Goal: Download file/media

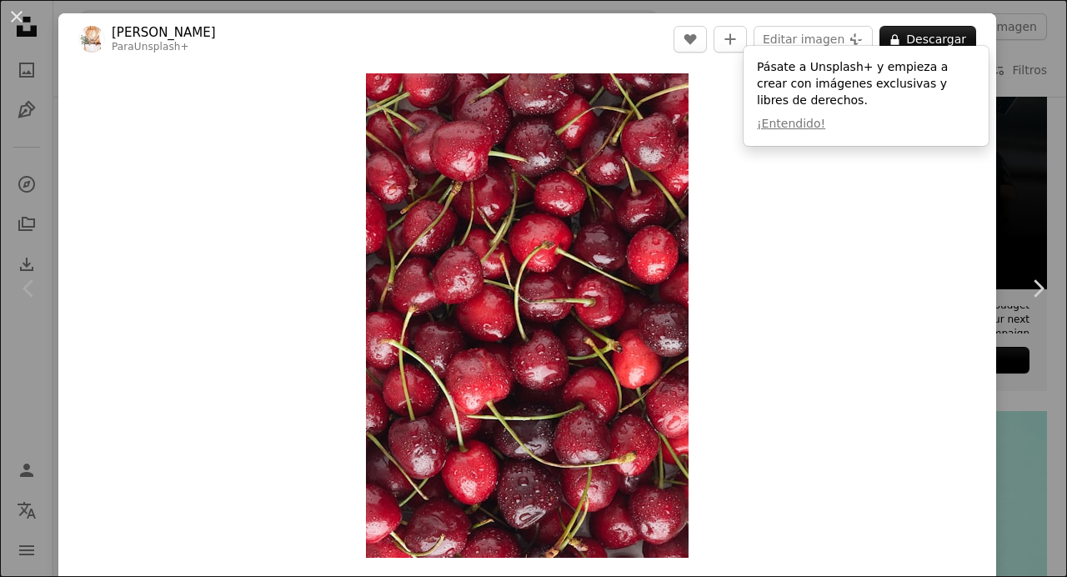
scroll to position [69, 0]
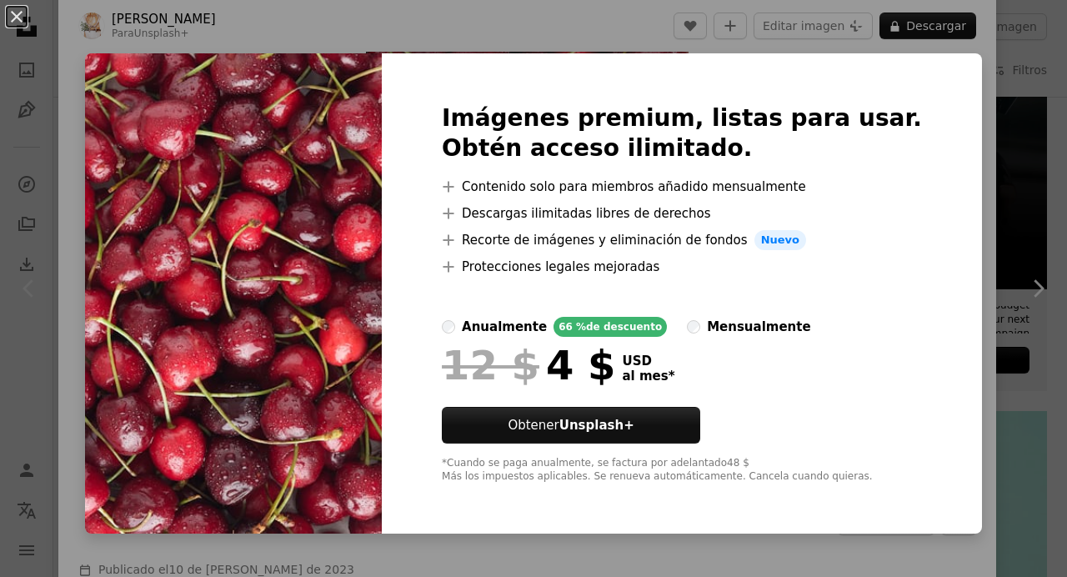
click at [579, 24] on div "An X shape Imágenes premium, listas para usar. Obtén acceso ilimitado. A plus s…" at bounding box center [533, 288] width 1067 height 577
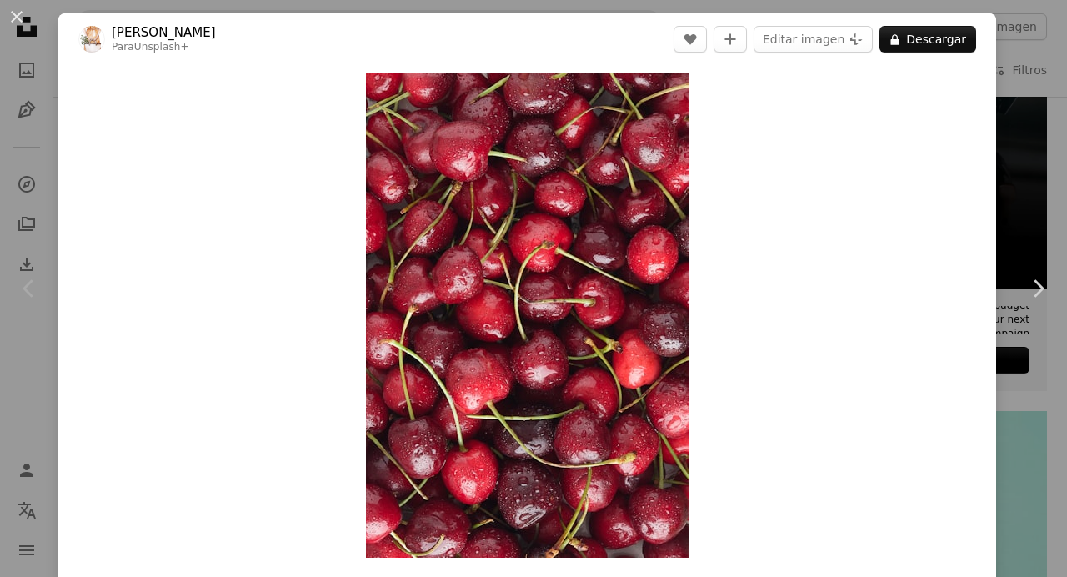
click at [966, 38] on button "A lock Descargar" at bounding box center [928, 39] width 97 height 27
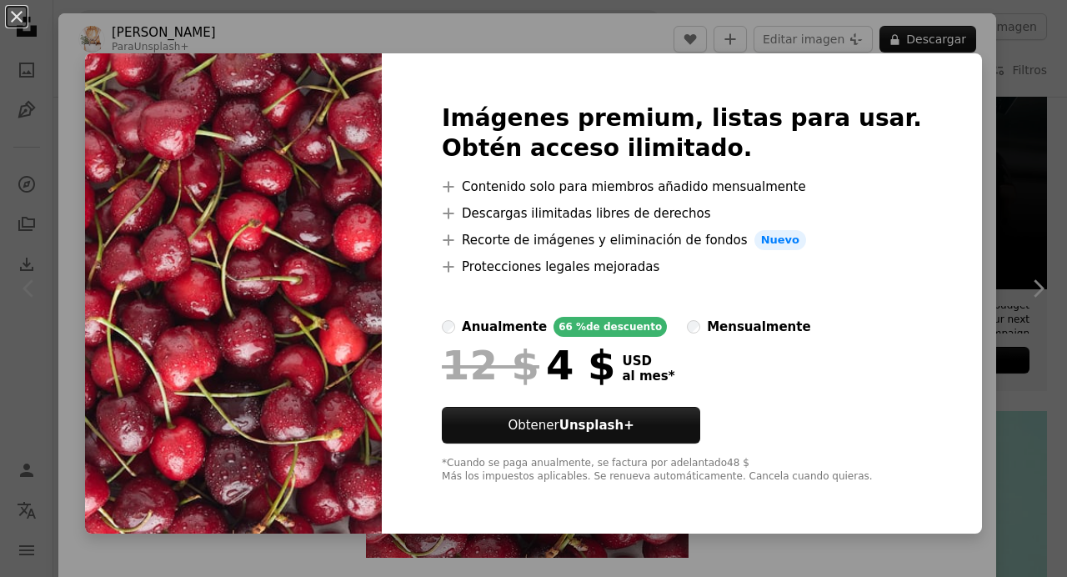
click at [964, 74] on div "An X shape Imágenes premium, listas para usar. Obtén acceso ilimitado. A plus s…" at bounding box center [533, 288] width 1067 height 577
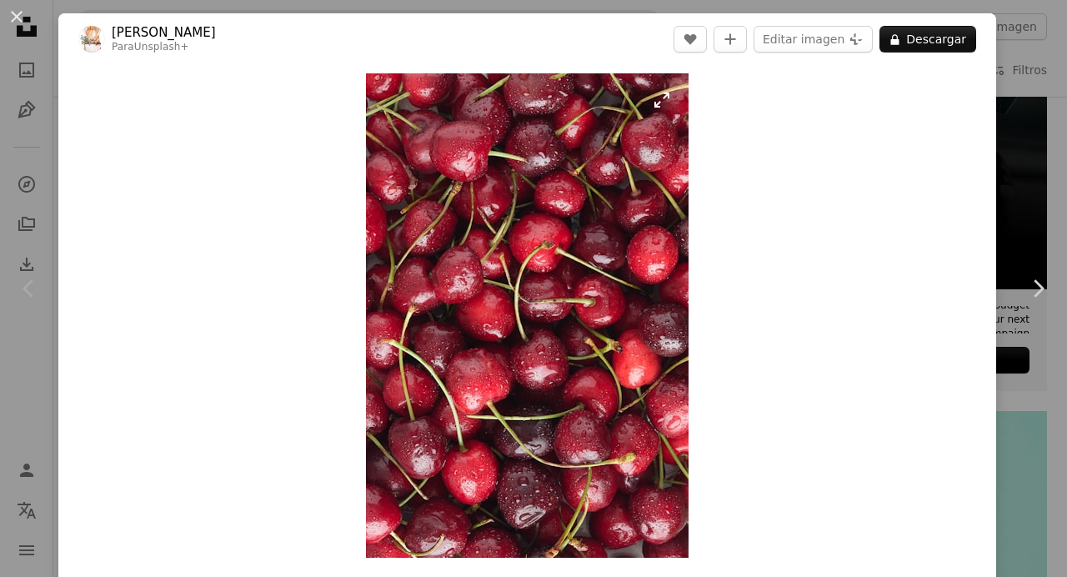
click at [666, 103] on img "Ampliar en esta imagen" at bounding box center [527, 315] width 323 height 484
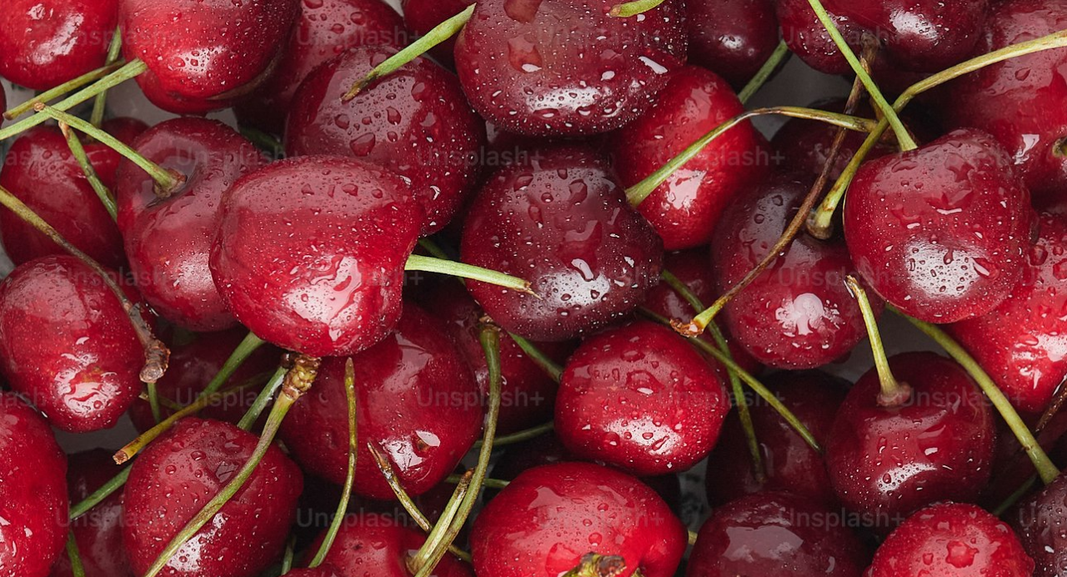
scroll to position [514, 0]
